Goal: Task Accomplishment & Management: Use online tool/utility

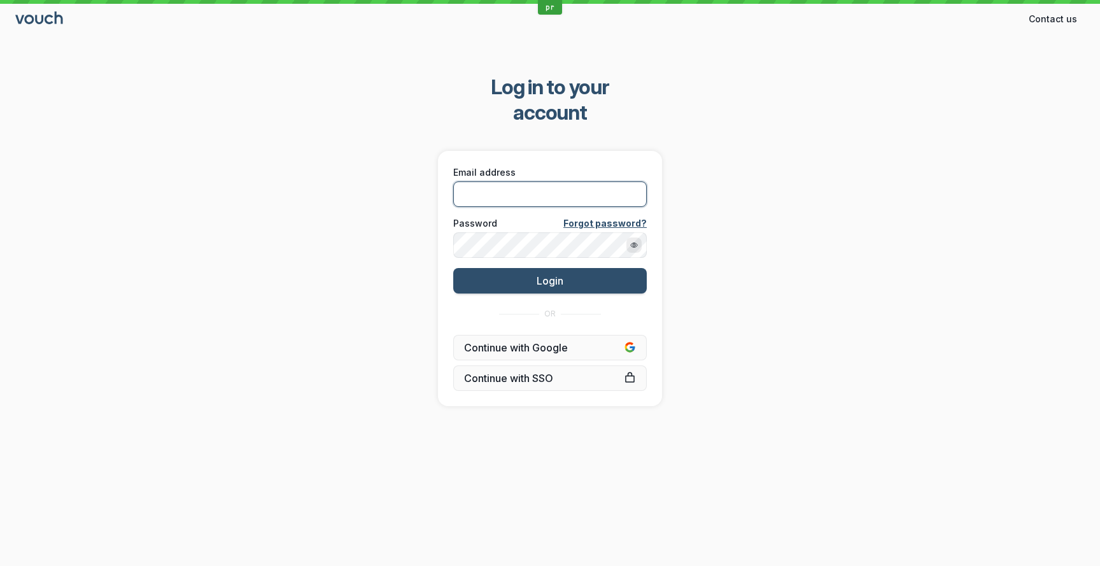
click at [488, 181] on input "Email address" at bounding box center [550, 193] width 194 height 25
type input "[PERSON_NAME][EMAIL_ADDRESS][DOMAIN_NAME]"
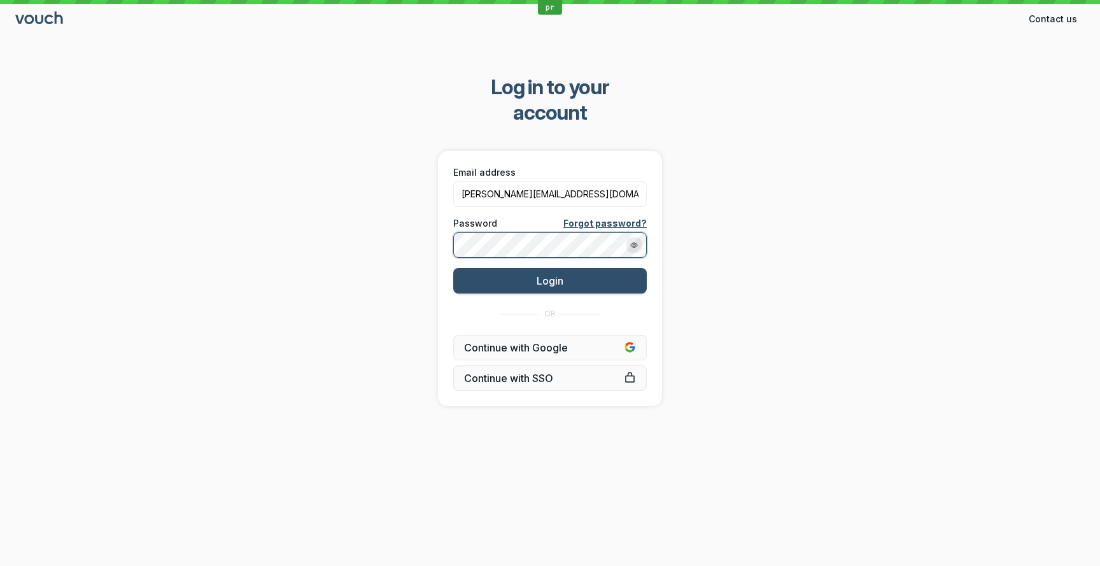
click at [453, 268] on button "Login" at bounding box center [550, 280] width 194 height 25
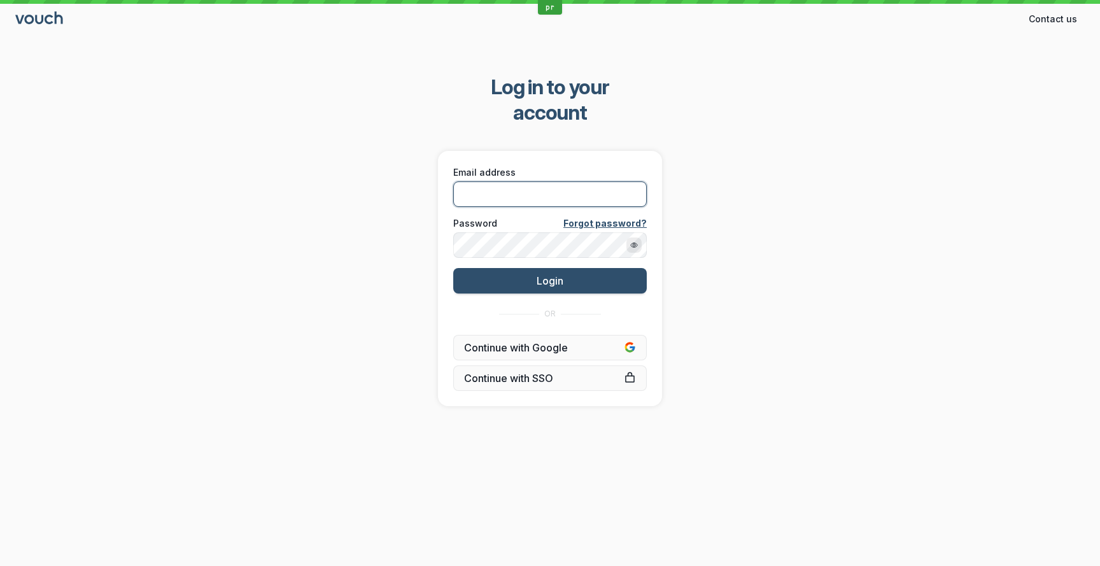
click at [498, 181] on input "Email address" at bounding box center [550, 193] width 194 height 25
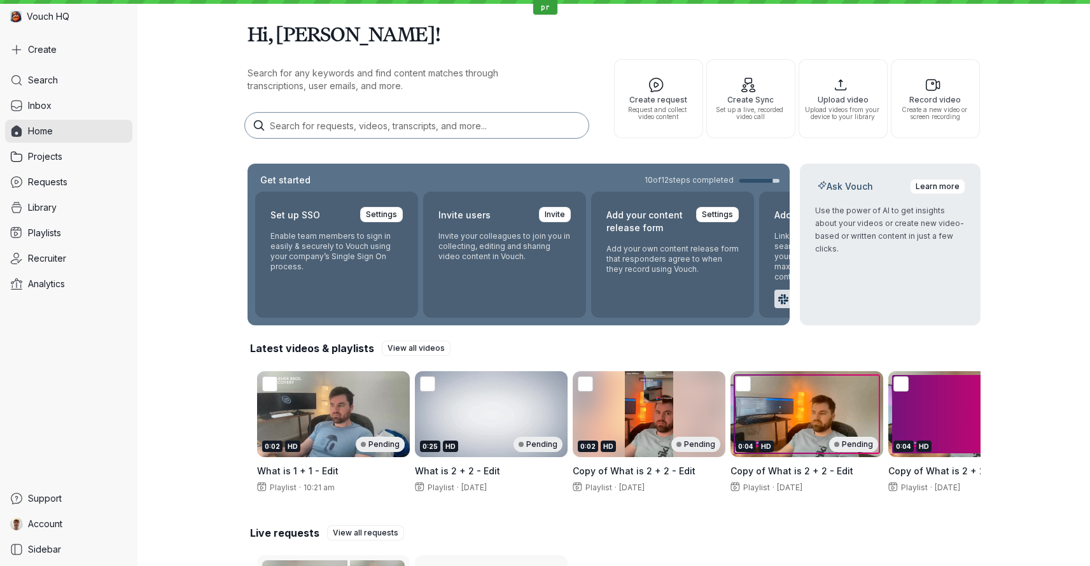
scroll to position [169, 0]
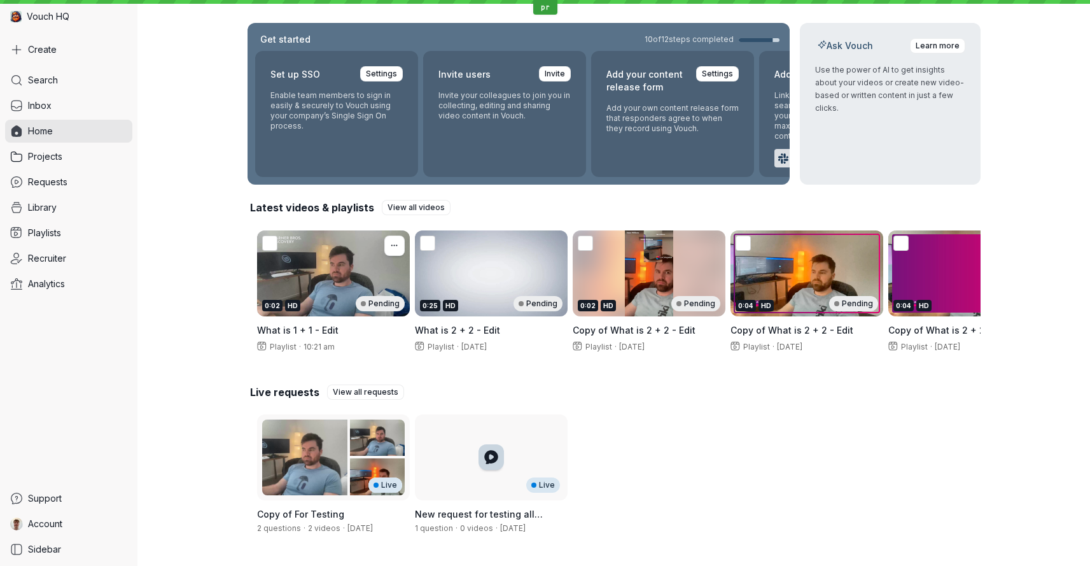
click at [329, 234] on div "0:02 HD Pending" at bounding box center [333, 273] width 153 height 86
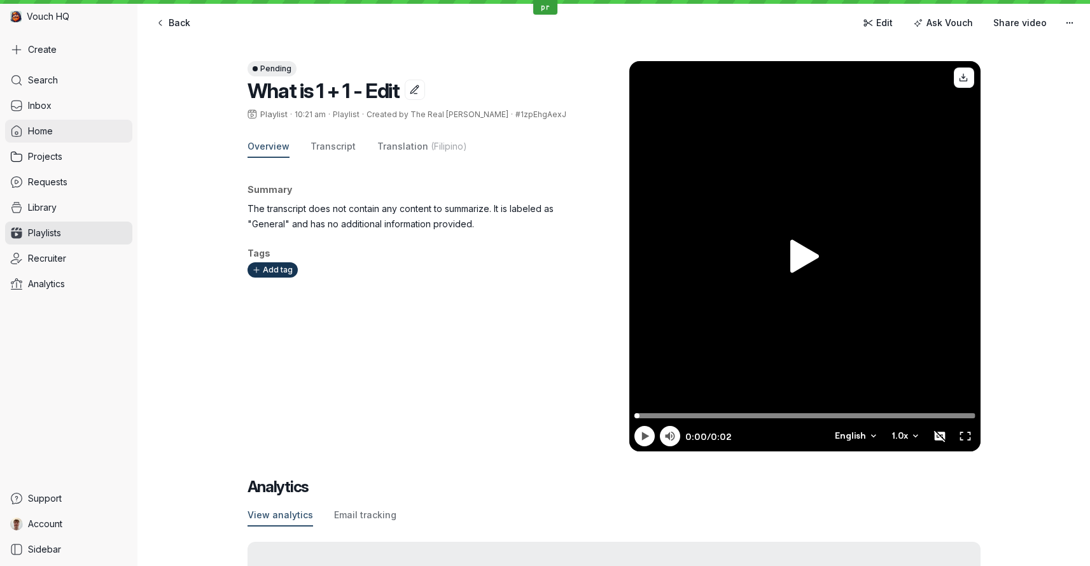
click at [56, 131] on link "Home" at bounding box center [68, 131] width 127 height 23
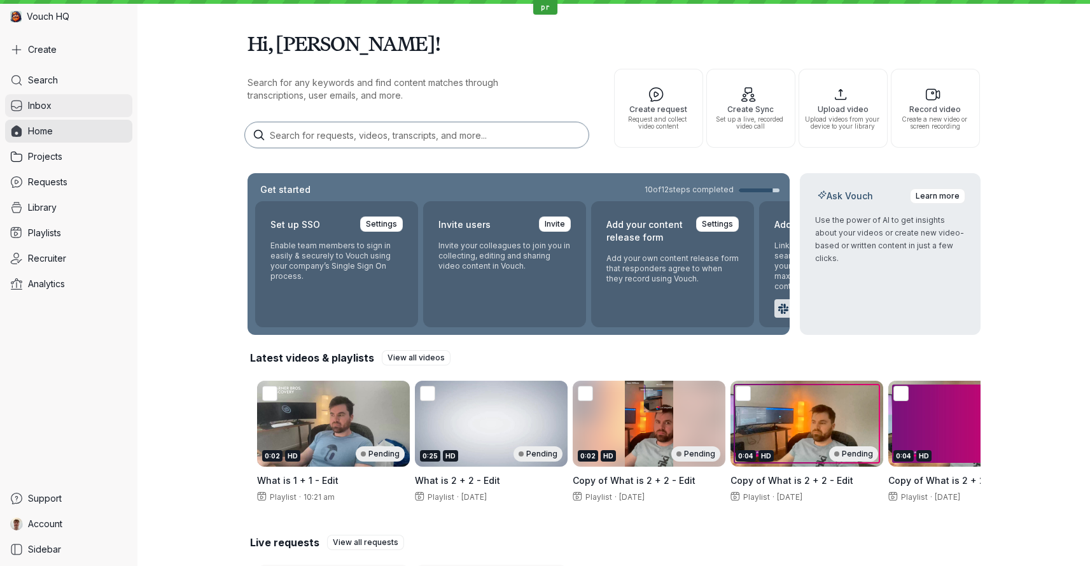
click at [46, 104] on span "Inbox" at bounding box center [40, 105] width 24 height 13
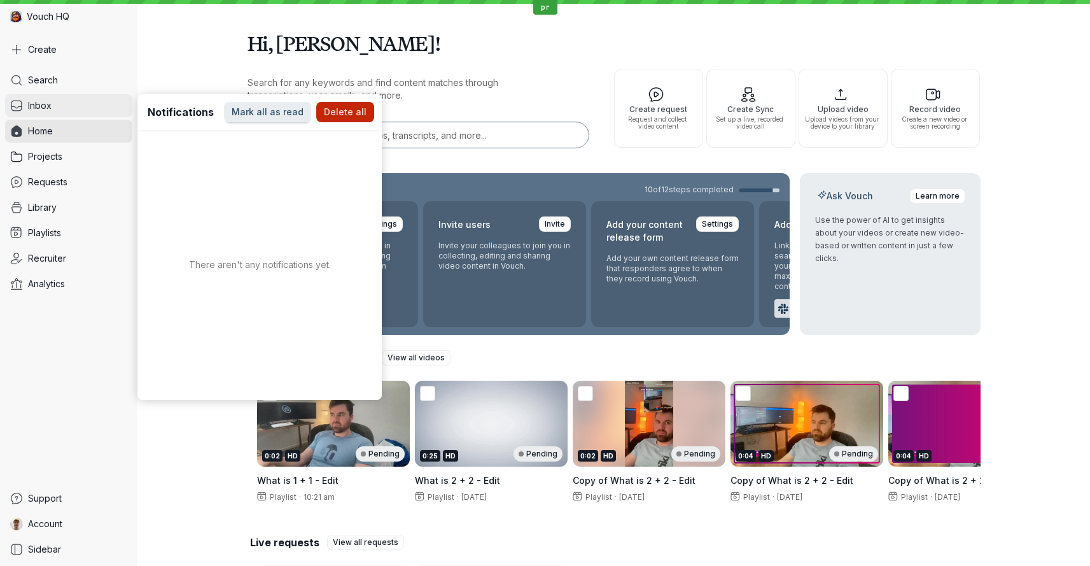
click at [53, 104] on link "Inbox" at bounding box center [68, 105] width 127 height 23
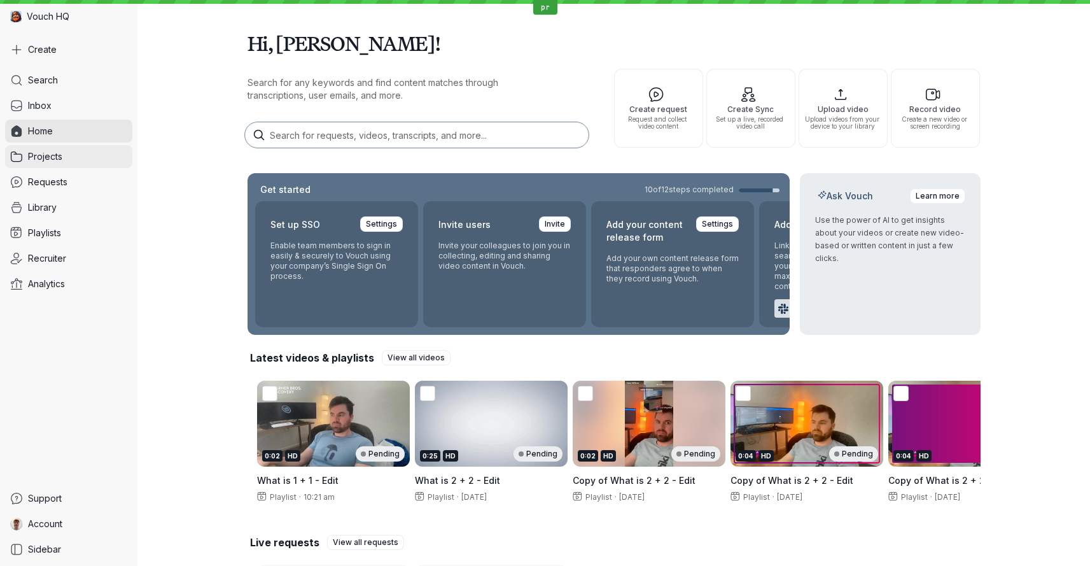
click at [51, 157] on span "Projects" at bounding box center [45, 156] width 34 height 13
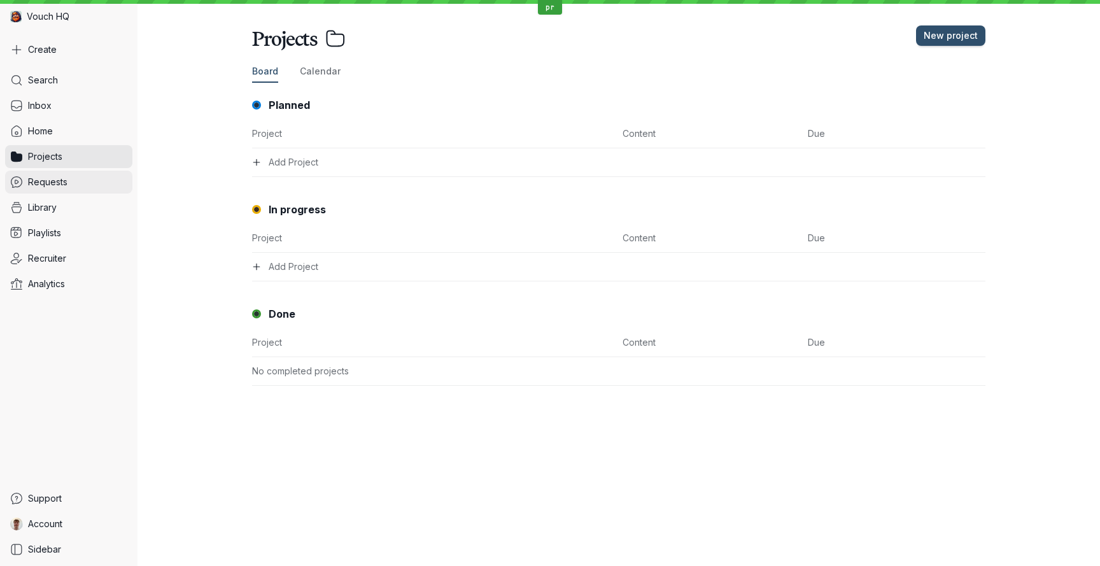
click at [62, 177] on span "Requests" at bounding box center [47, 182] width 39 height 13
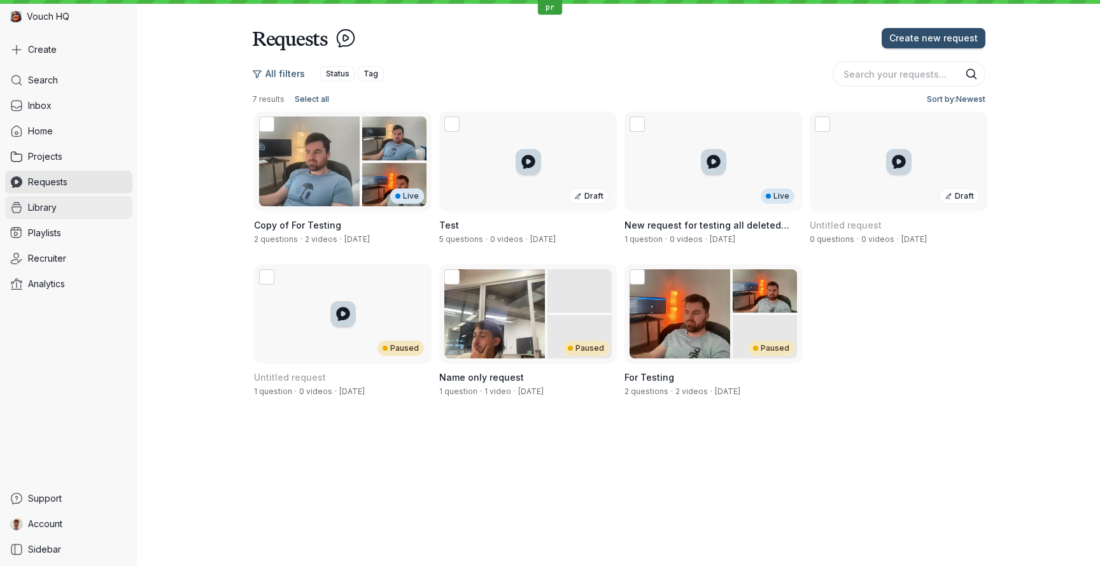
click at [63, 205] on link "Library" at bounding box center [68, 207] width 127 height 23
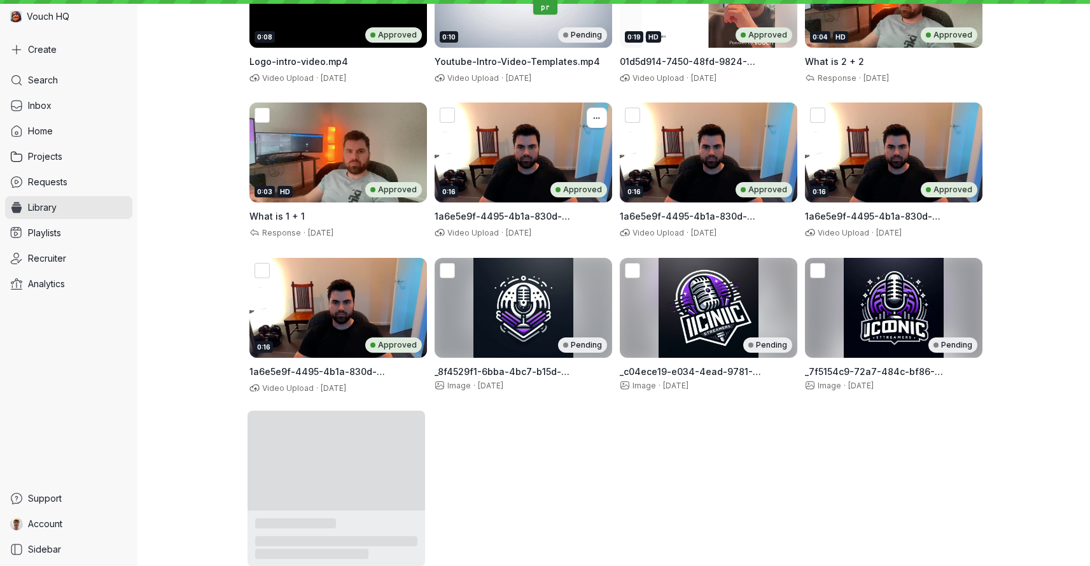
scroll to position [639, 0]
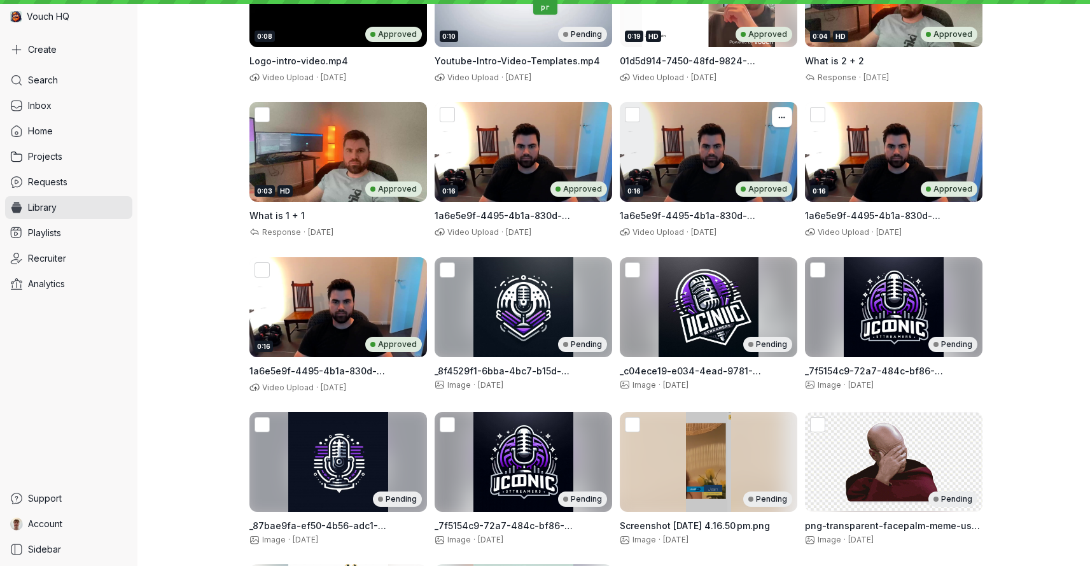
click at [691, 137] on div "0:16 Approved" at bounding box center [709, 152] width 178 height 100
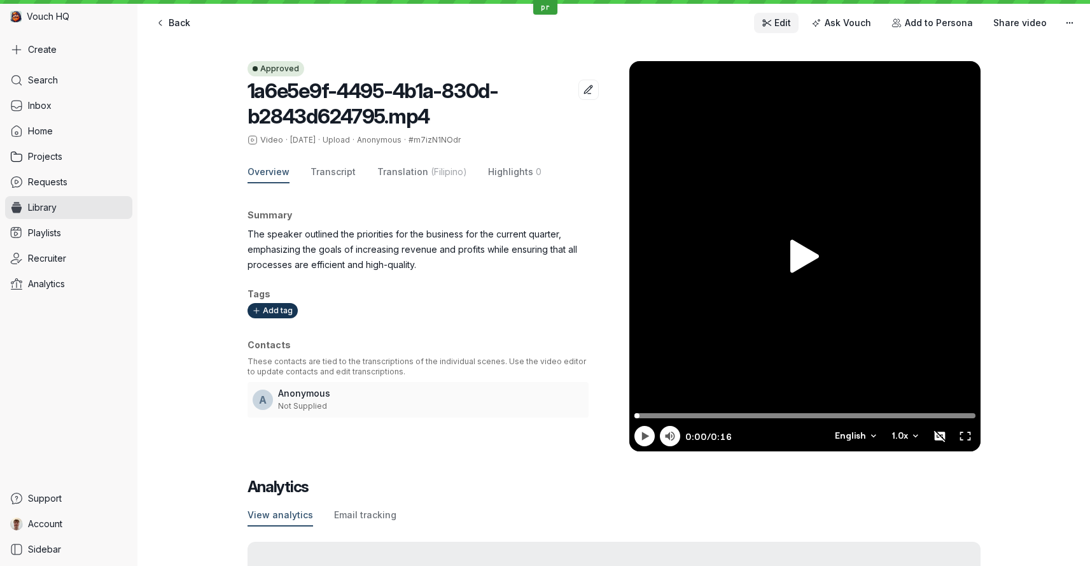
click at [773, 22] on icon at bounding box center [767, 23] width 11 height 11
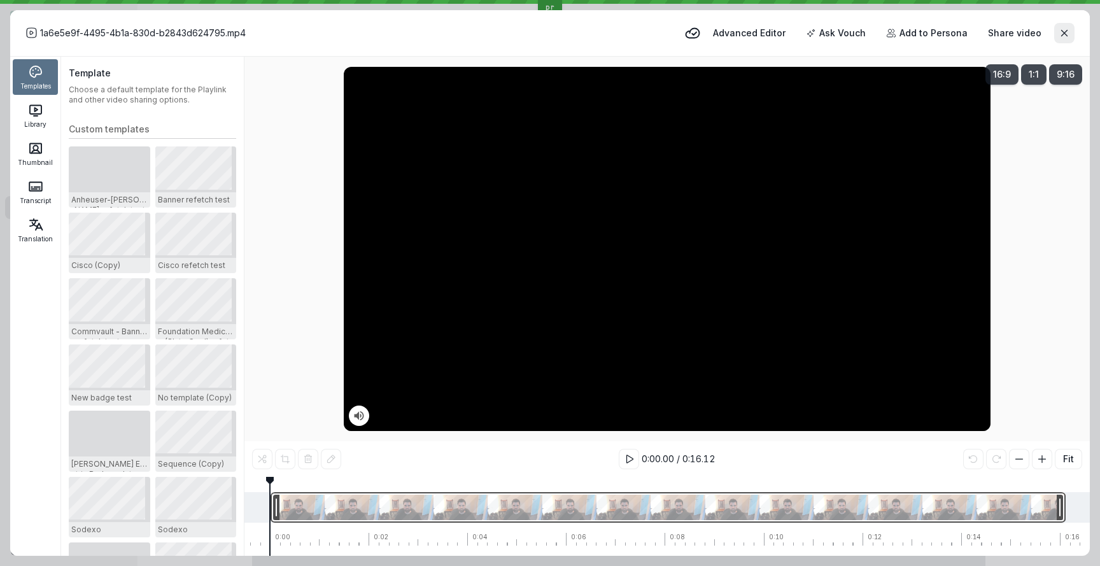
click at [435, 512] on div at bounding box center [668, 507] width 795 height 31
click at [416, 479] on div "0:00.00 0:00.00 0:00 0:02 0:04 0:06 0:08 0:10 0:12 0:14 0:16 0:18" at bounding box center [667, 516] width 847 height 79
click at [421, 504] on div at bounding box center [668, 507] width 795 height 31
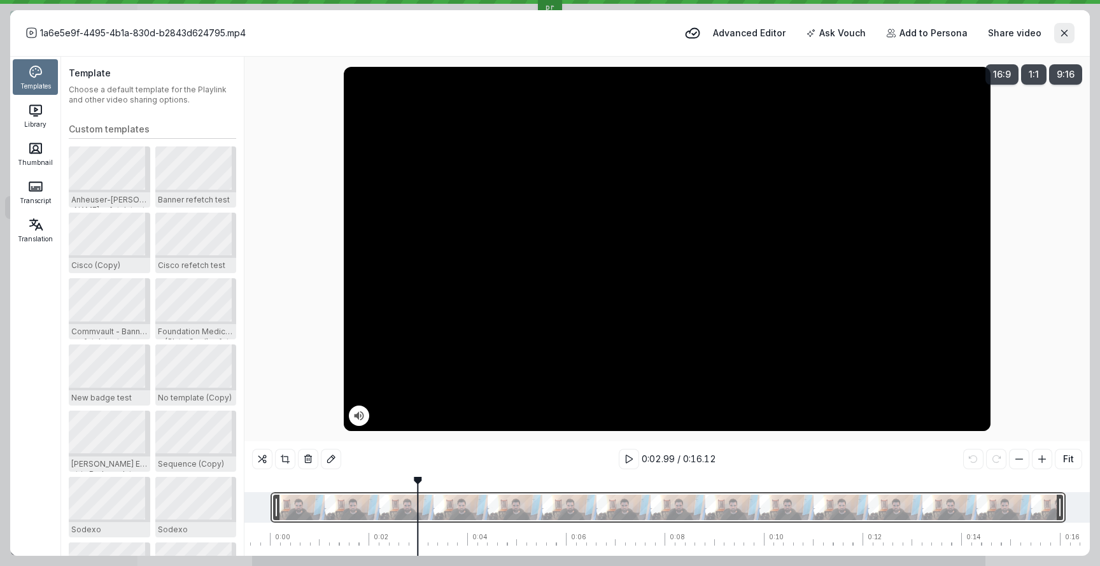
click at [501, 456] on div "0:02.99 / 0:16.12 Fit" at bounding box center [667, 459] width 830 height 20
click at [491, 507] on div at bounding box center [668, 507] width 795 height 31
click at [754, 29] on span "Advanced Editor" at bounding box center [749, 33] width 73 height 13
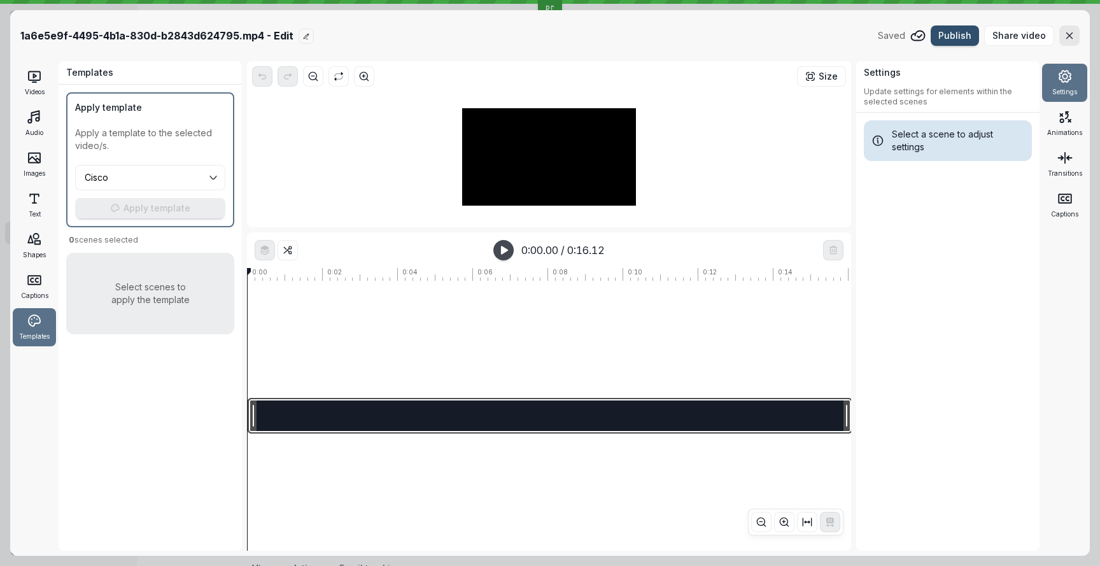
click at [406, 414] on div at bounding box center [550, 416] width 605 height 36
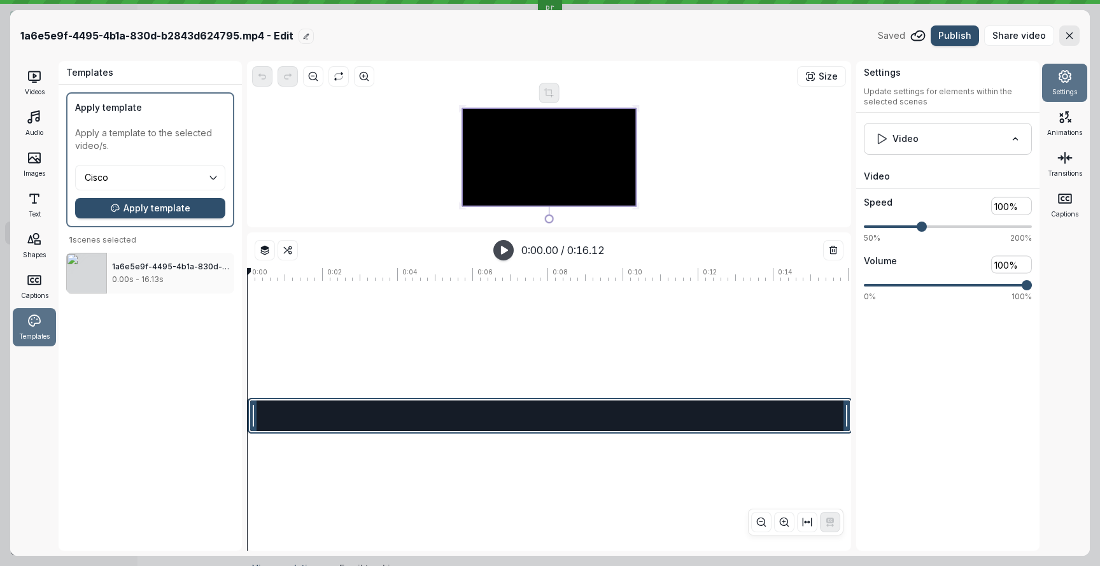
click at [157, 396] on div "Templates Apply template Apply a template to the selected video/s. Cisco Apply …" at bounding box center [150, 306] width 183 height 490
click at [34, 279] on icon at bounding box center [34, 279] width 15 height 15
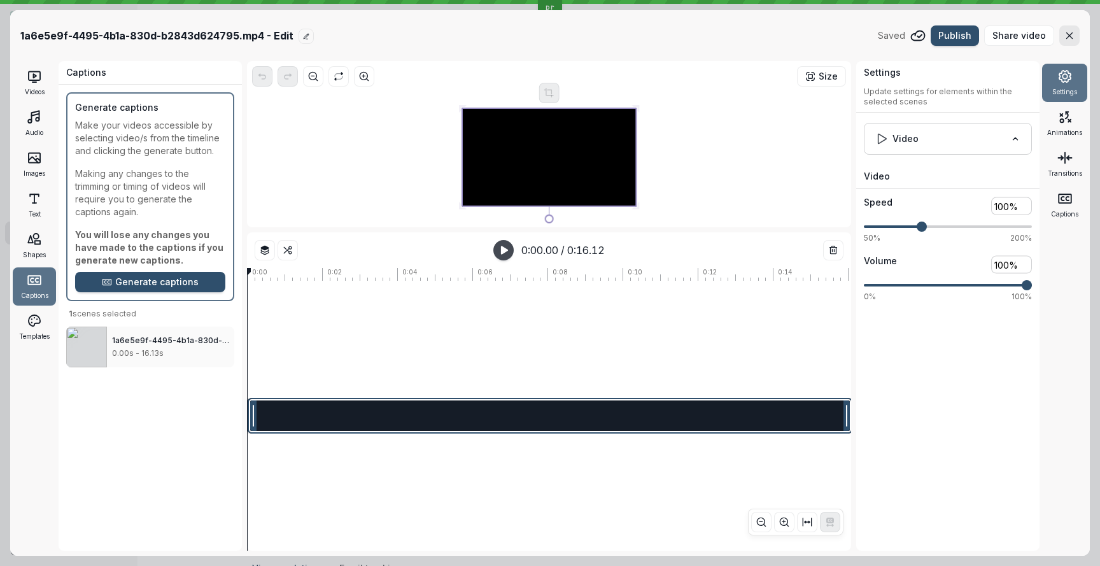
click at [437, 353] on div at bounding box center [701, 339] width 908 height 117
click at [403, 410] on div at bounding box center [550, 416] width 605 height 36
click at [32, 326] on icon at bounding box center [34, 320] width 11 height 11
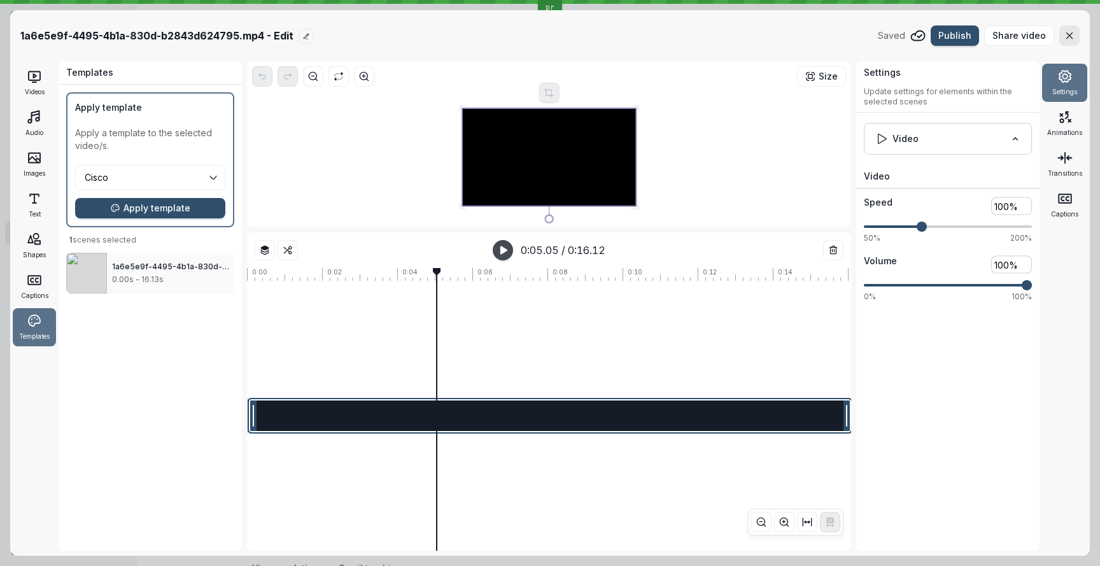
click at [460, 407] on div at bounding box center [550, 416] width 605 height 36
click at [216, 176] on button "Cisco" at bounding box center [150, 177] width 150 height 25
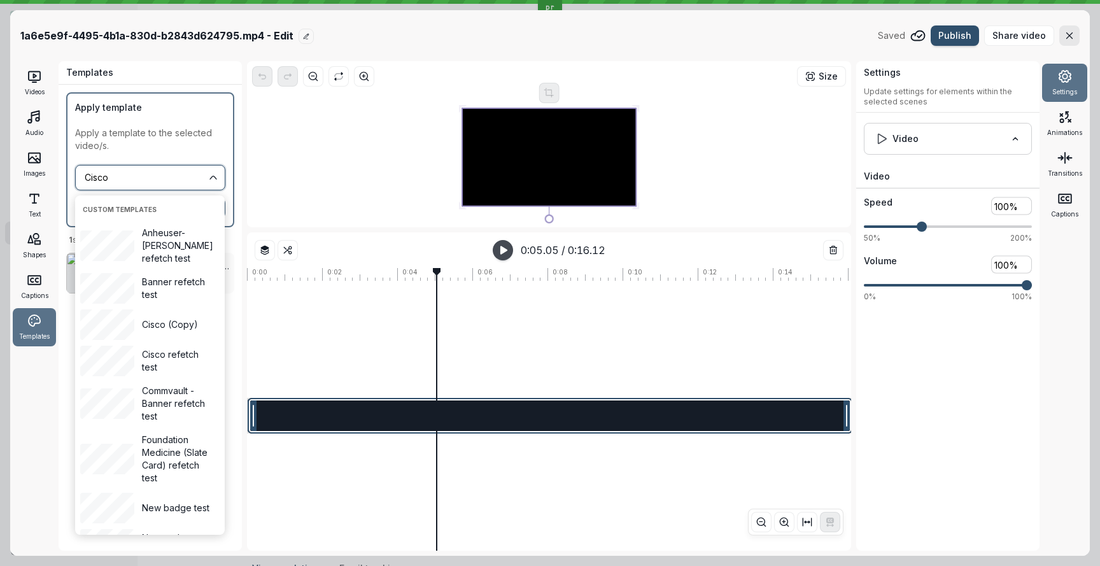
click at [206, 174] on input "Cisco" at bounding box center [144, 178] width 123 height 14
click at [209, 142] on p "Apply a template to the selected video/s." at bounding box center [150, 139] width 150 height 25
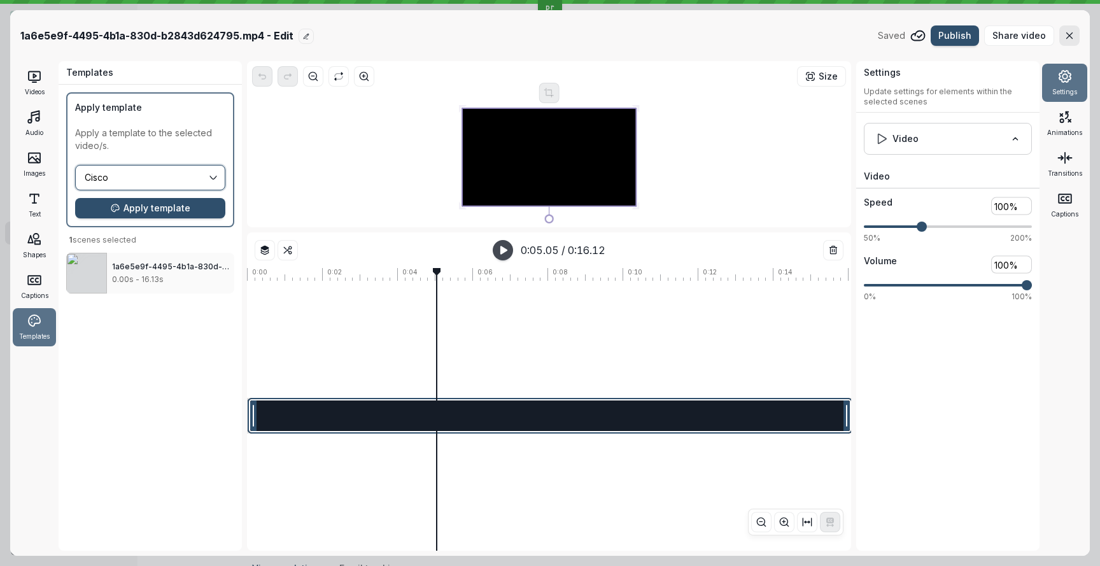
click at [223, 176] on button "Cisco" at bounding box center [150, 177] width 150 height 25
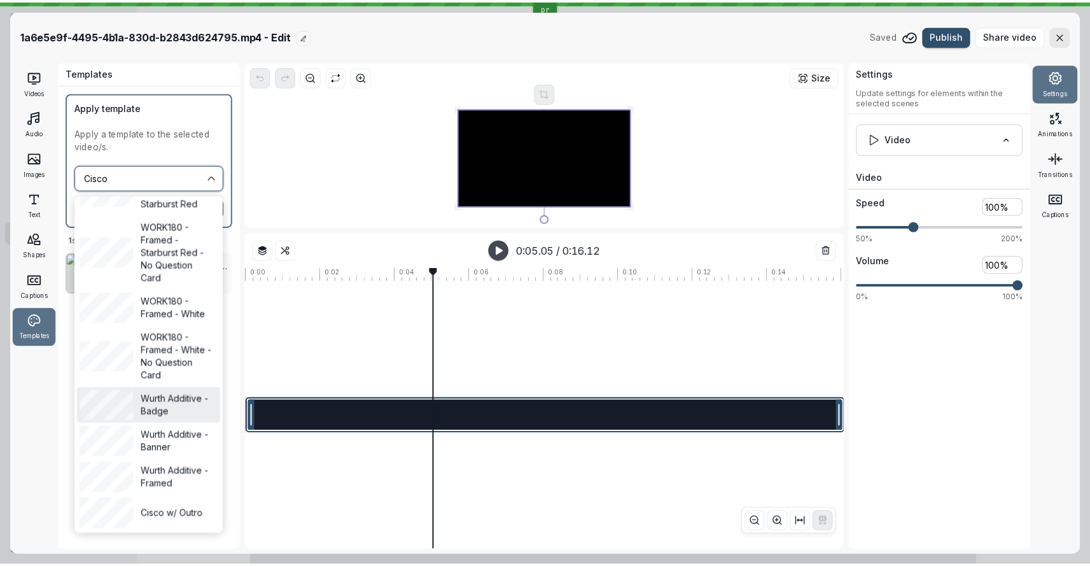
scroll to position [7032, 0]
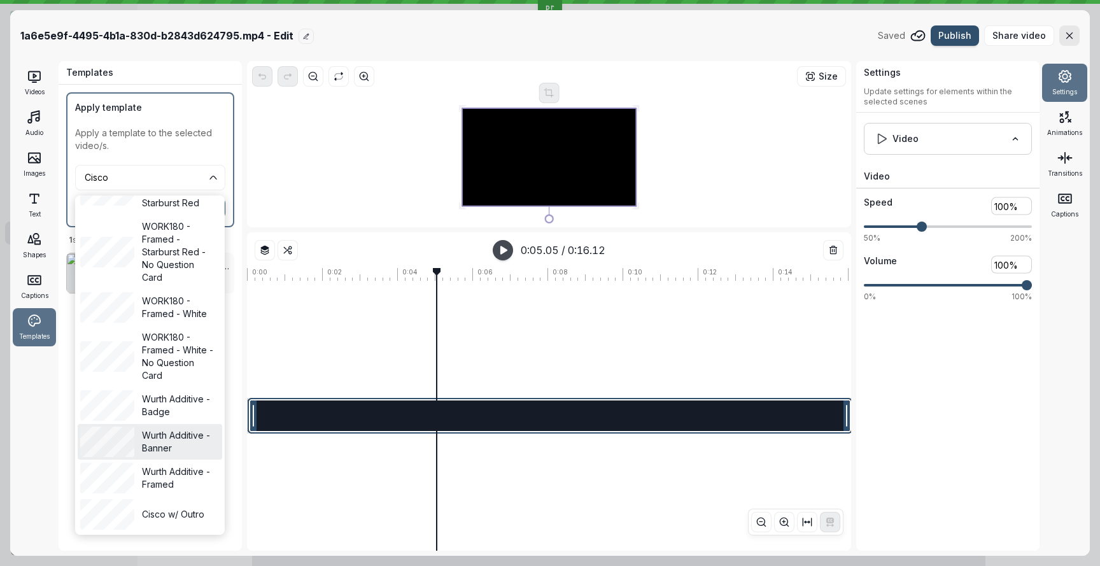
type input "Wurth Additive - Banner"
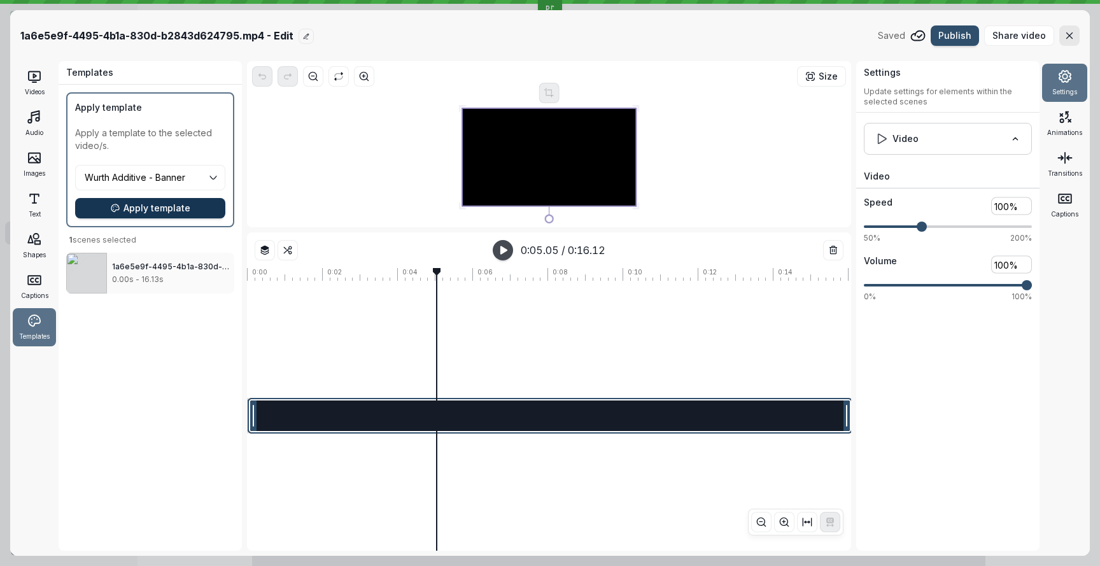
click at [173, 202] on span "Apply template" at bounding box center [156, 208] width 67 height 13
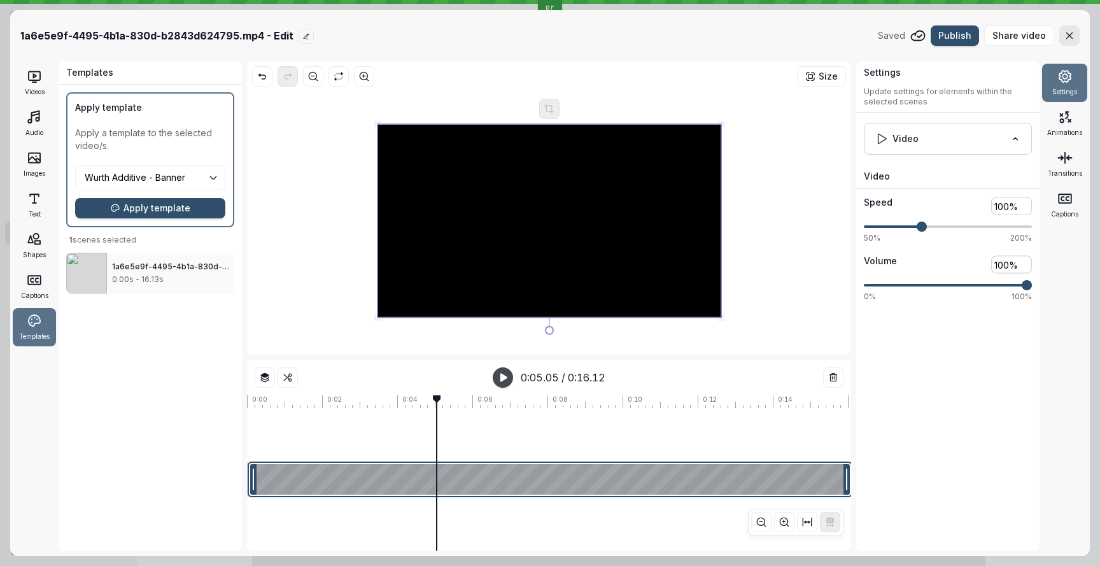
click at [508, 481] on div at bounding box center [550, 480] width 605 height 36
click at [185, 208] on span "Apply template" at bounding box center [156, 208] width 67 height 13
click at [816, 68] on button "Size" at bounding box center [821, 76] width 49 height 20
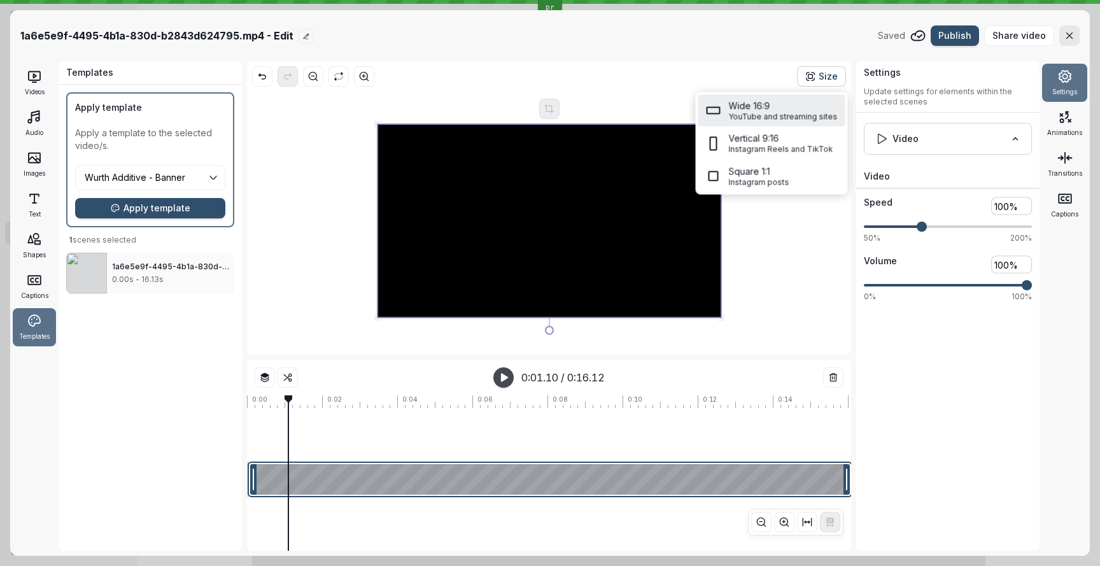
click at [826, 73] on span "Size" at bounding box center [828, 76] width 19 height 13
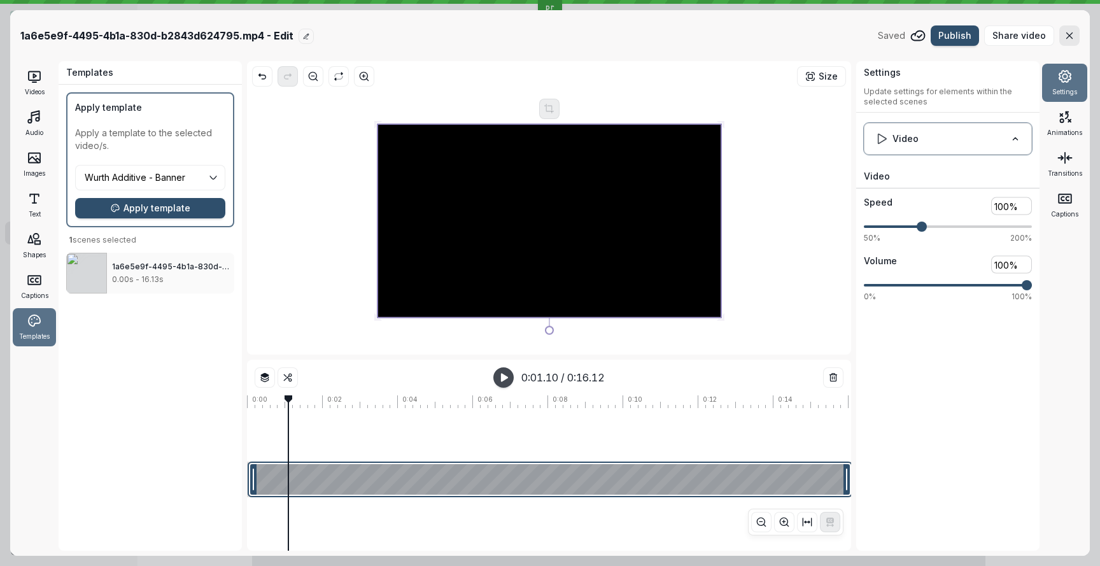
click at [966, 133] on button "Video" at bounding box center [948, 139] width 168 height 32
click at [34, 78] on icon at bounding box center [34, 76] width 15 height 15
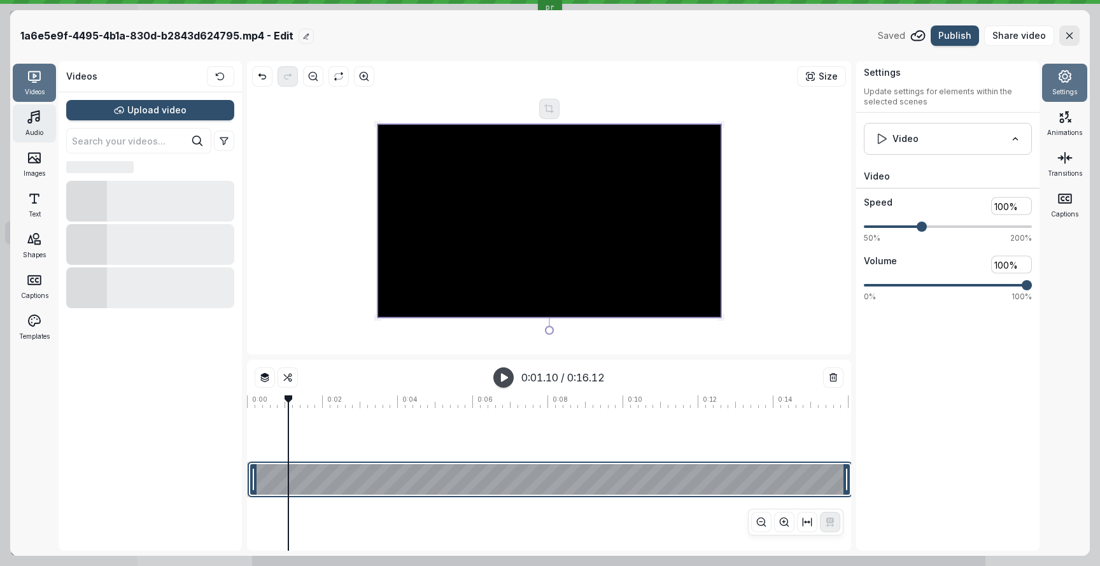
click at [41, 121] on icon at bounding box center [34, 116] width 15 height 15
click at [36, 162] on rect at bounding box center [34, 158] width 11 height 10
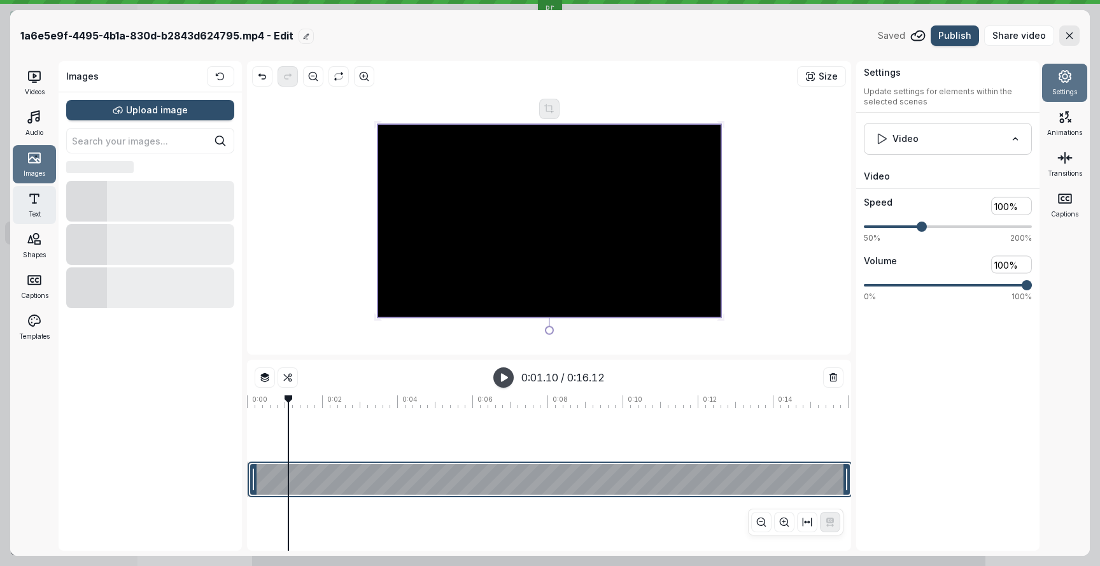
click at [32, 206] on div "Text" at bounding box center [34, 205] width 43 height 38
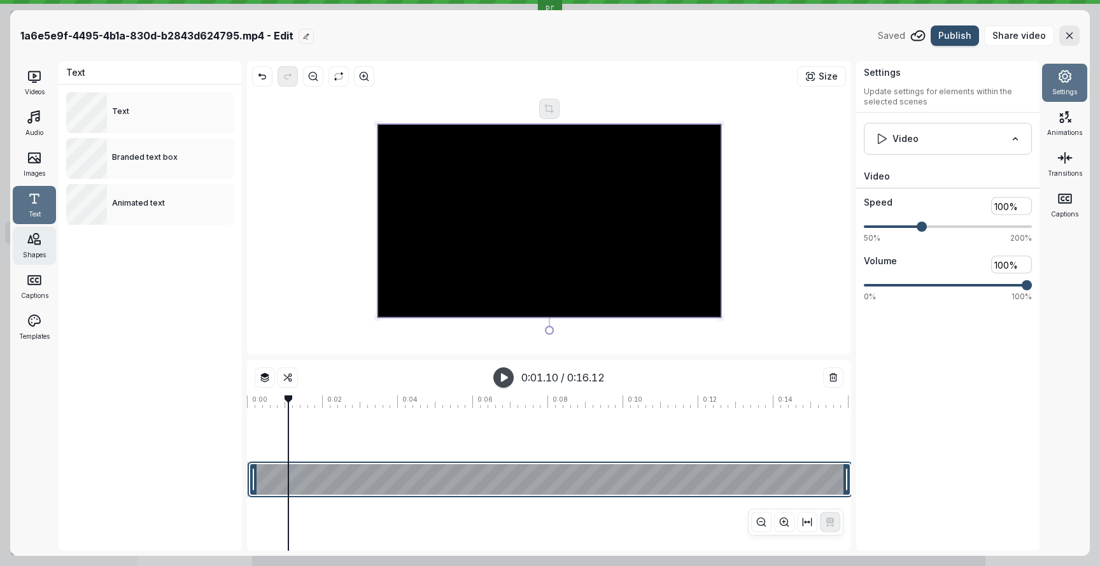
click at [33, 248] on div "Shapes" at bounding box center [34, 246] width 43 height 38
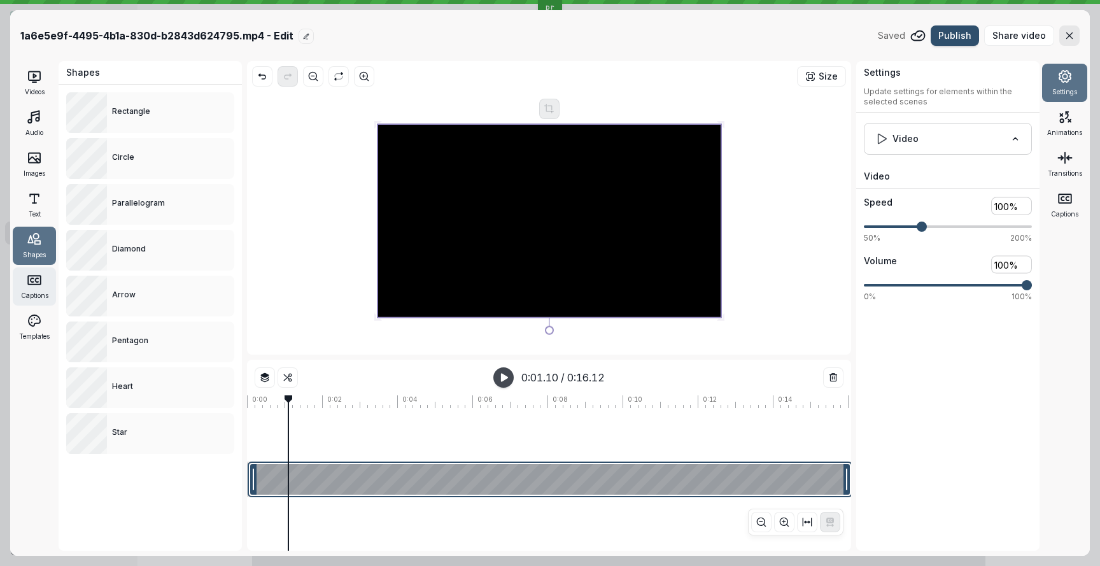
click at [32, 290] on span "Captions" at bounding box center [34, 295] width 27 height 10
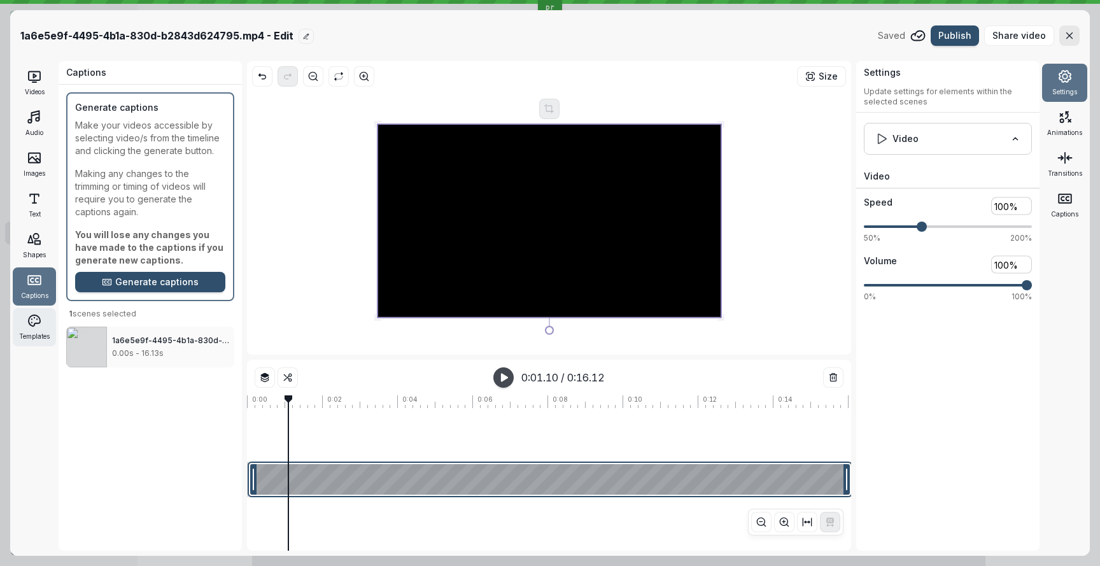
click at [35, 328] on icon at bounding box center [34, 320] width 15 height 15
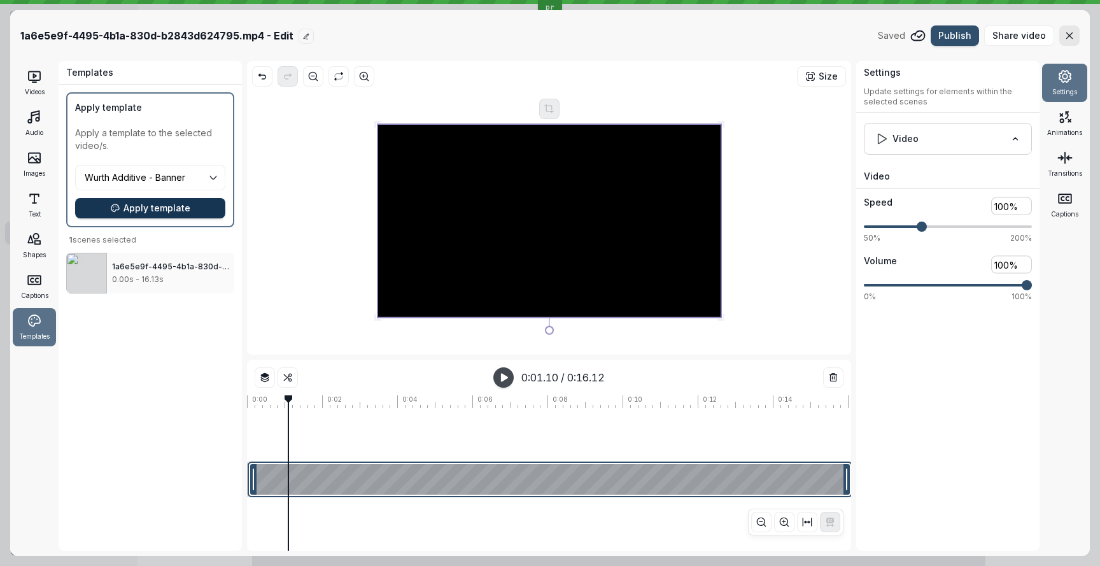
click at [170, 204] on span "Apply template" at bounding box center [156, 208] width 67 height 13
click at [1074, 33] on icon "button" at bounding box center [1069, 36] width 11 height 11
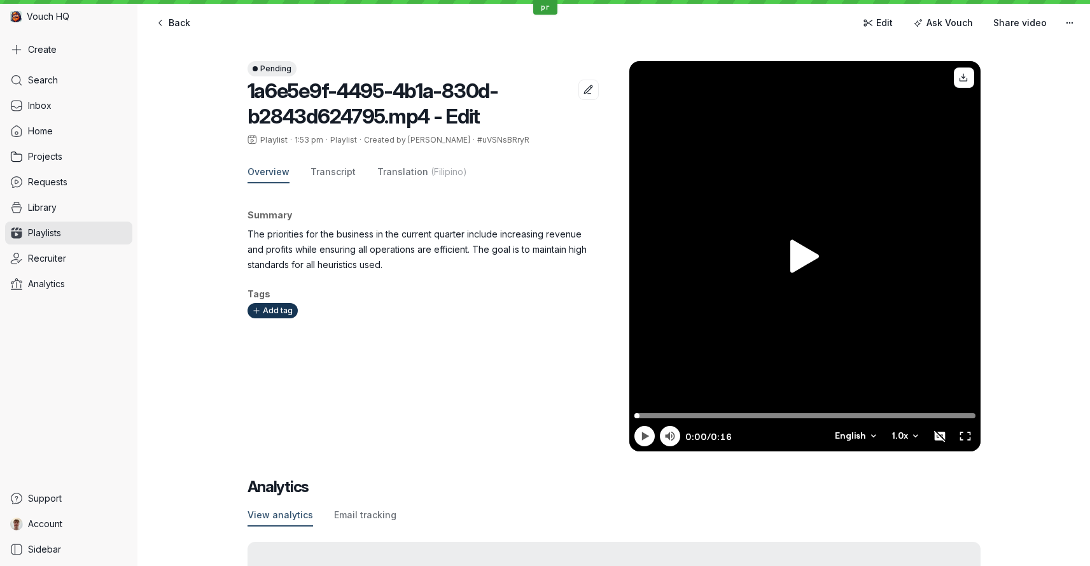
click at [529, 268] on p "The priorities for the business in the current quarter include increasing reven…" at bounding box center [418, 250] width 341 height 46
